Goal: Navigation & Orientation: Locate item on page

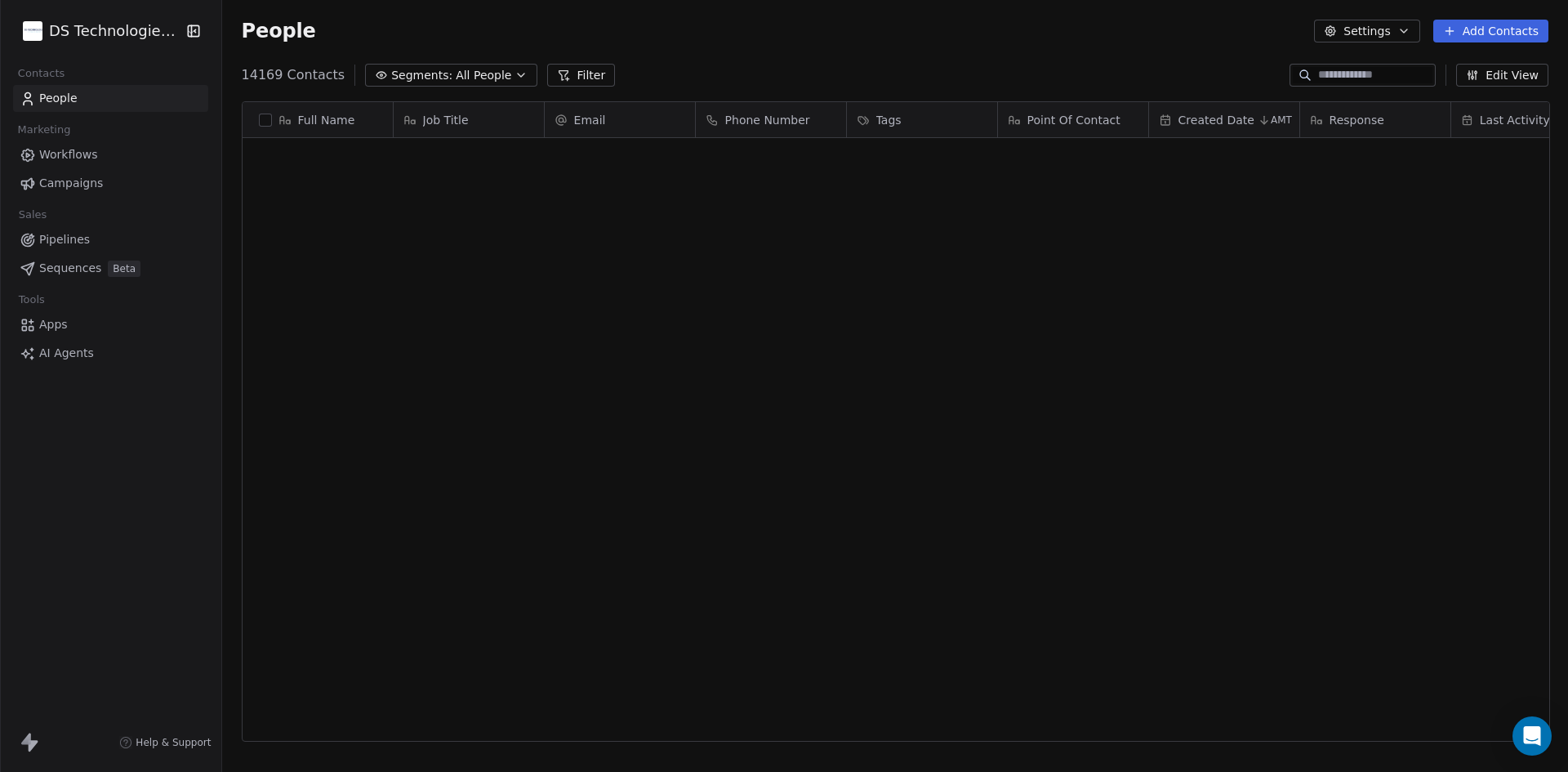
scroll to position [667, 1335]
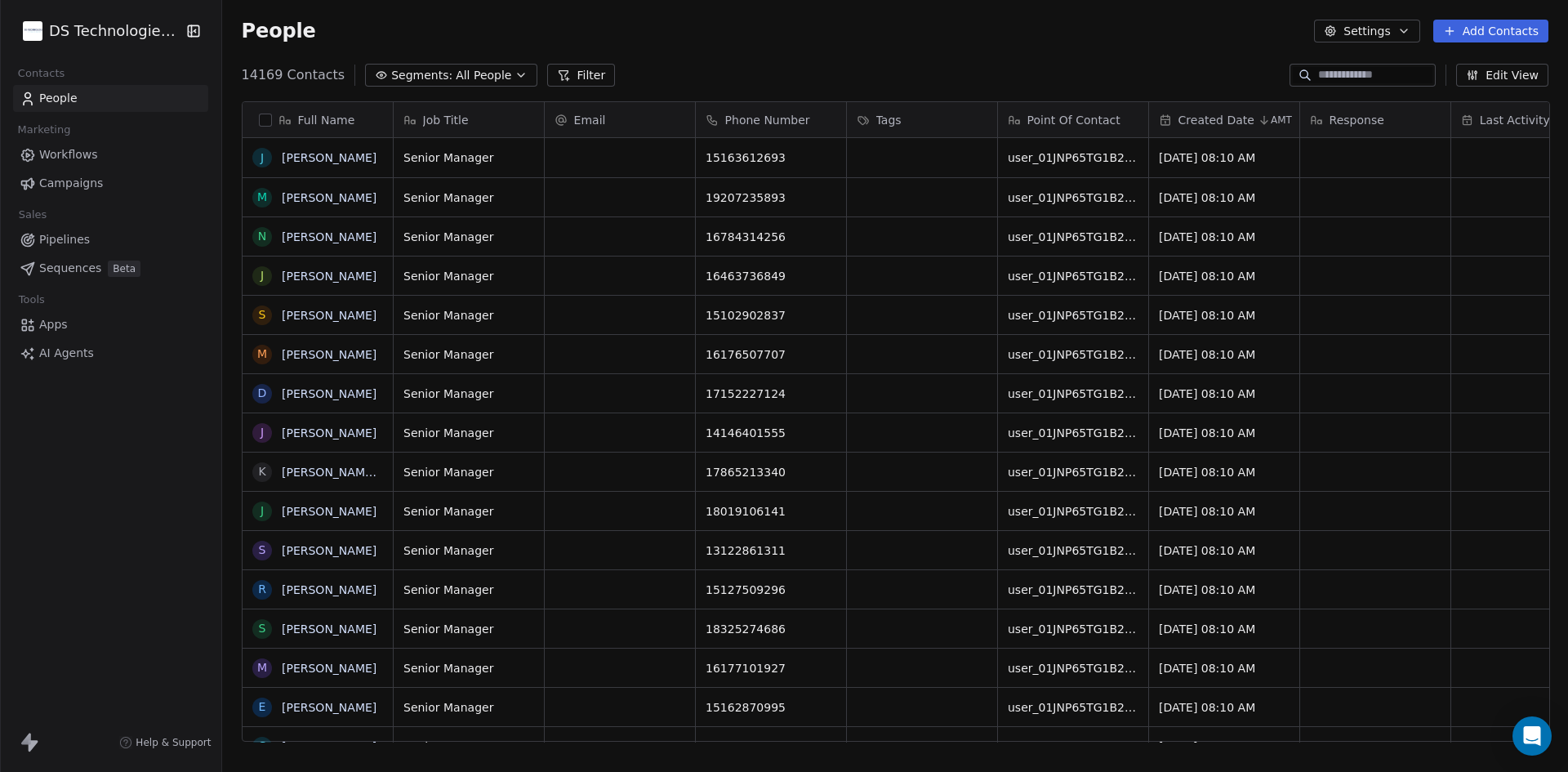
scroll to position [667, 1335]
drag, startPoint x: 243, startPoint y: 66, endPoint x: 338, endPoint y: 75, distance: 95.4
click at [338, 75] on div "14169 Contacts Segments: All People Filter" at bounding box center [428, 75] width 374 height 23
click at [739, 88] on div "Full Name J [PERSON_NAME] M [PERSON_NAME] N [PERSON_NAME] J [PERSON_NAME] S [PE…" at bounding box center [896, 428] width 1346 height 680
